Goal: Communication & Community: Connect with others

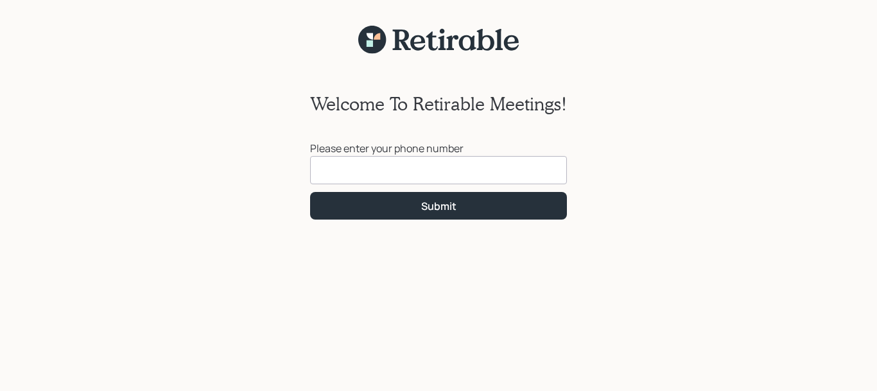
click at [335, 176] on input at bounding box center [438, 170] width 257 height 28
type input "[PHONE_NUMBER]"
click button "Submit" at bounding box center [438, 206] width 257 height 28
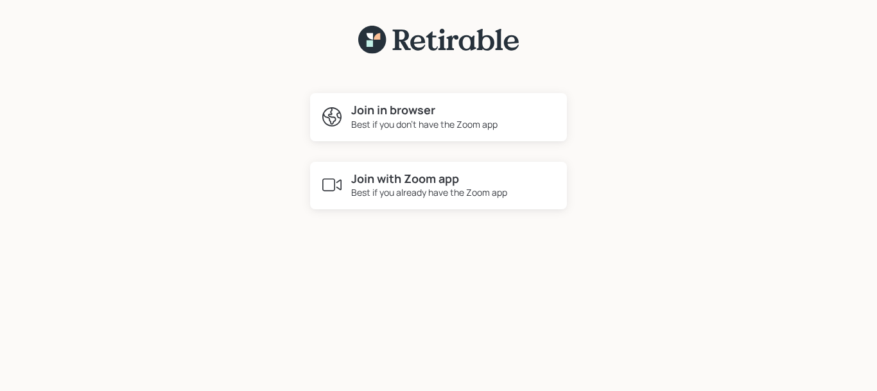
click at [434, 116] on h4 "Join in browser" at bounding box center [424, 110] width 146 height 14
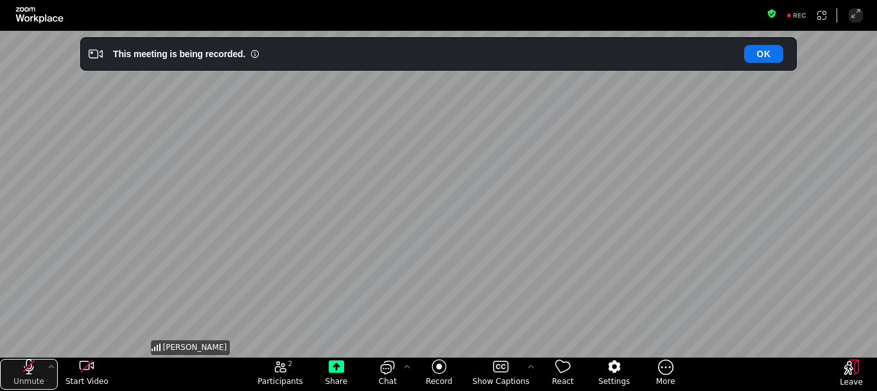
click at [35, 367] on icon "unmute my microphone" at bounding box center [28, 366] width 15 height 15
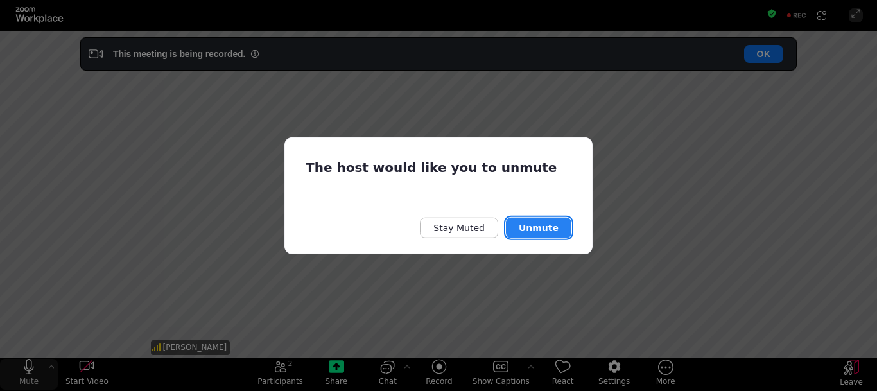
click at [537, 229] on button "Unmute" at bounding box center [539, 228] width 66 height 21
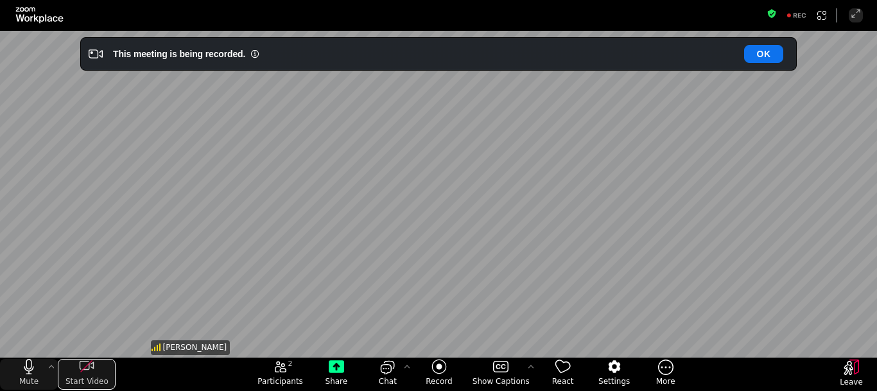
click at [91, 360] on icon "start my video" at bounding box center [86, 366] width 15 height 15
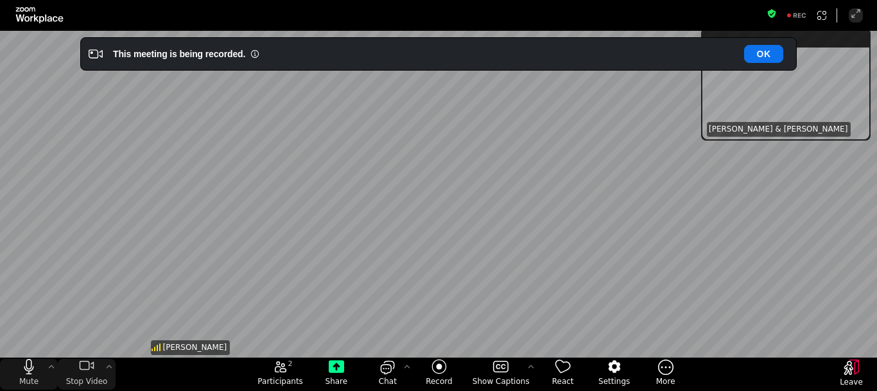
click at [522, 261] on div "[PERSON_NAME]" at bounding box center [438, 194] width 581 height 327
click at [606, 164] on div "[PERSON_NAME]" at bounding box center [438, 194] width 581 height 327
